Goal: Task Accomplishment & Management: Use online tool/utility

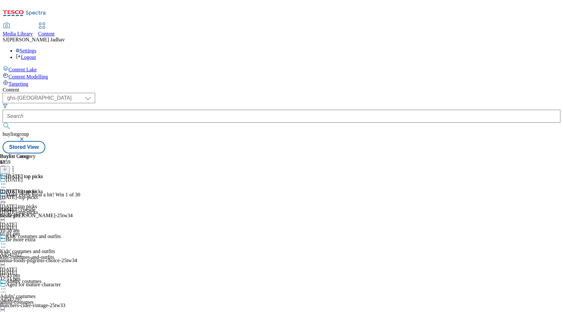
select select "ghs-[GEOGRAPHIC_DATA]"
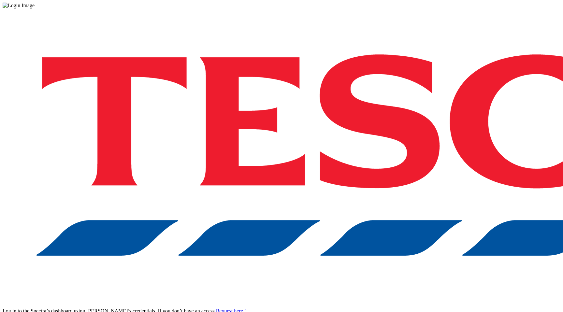
click at [420, 172] on div "Log in to the Spectra’s dashboard using [PERSON_NAME]’s credentials. If you don…" at bounding box center [282, 170] width 558 height 324
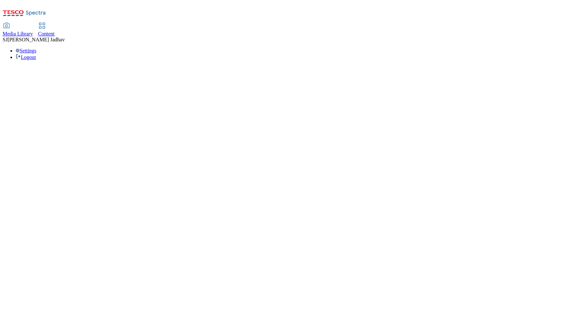
select select "ghs-[GEOGRAPHIC_DATA]"
